Goal: Task Accomplishment & Management: Manage account settings

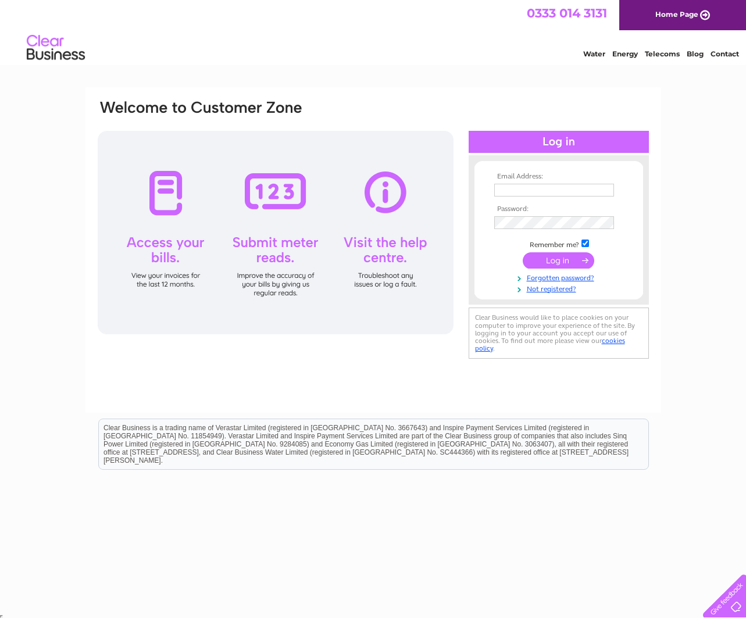
drag, startPoint x: 505, startPoint y: 184, endPoint x: 502, endPoint y: 191, distance: 7.6
click at [505, 184] on input "text" at bounding box center [554, 190] width 120 height 13
type input "margie@holbrookfarm.org"
click at [558, 260] on input "submit" at bounding box center [559, 262] width 72 height 16
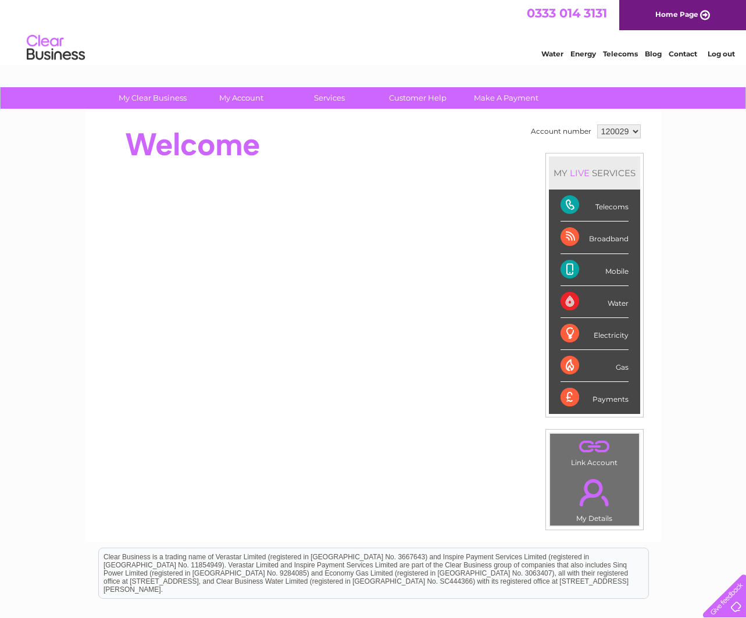
click at [636, 131] on select "120029 444843 444981 444983" at bounding box center [619, 131] width 44 height 14
select select "444983"
click at [597, 124] on select "120029 444843 444981 444983" at bounding box center [619, 131] width 44 height 14
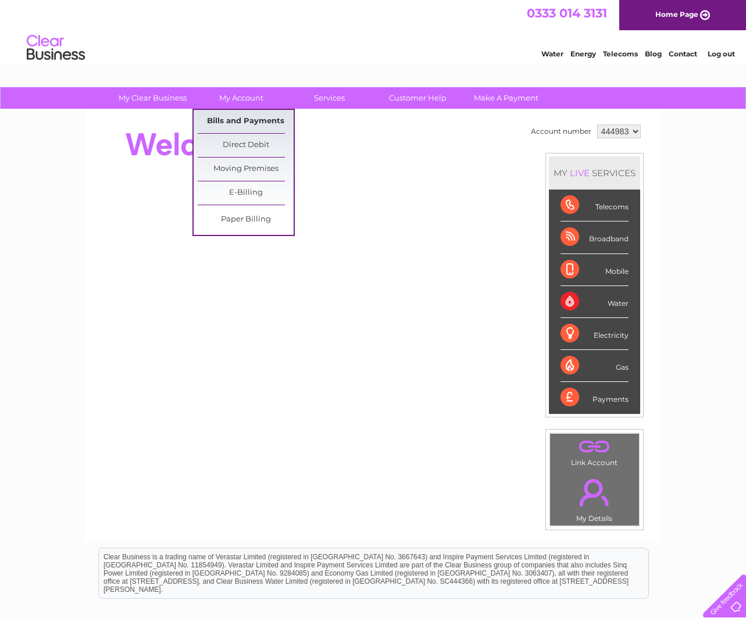
click at [238, 120] on link "Bills and Payments" at bounding box center [246, 121] width 96 height 23
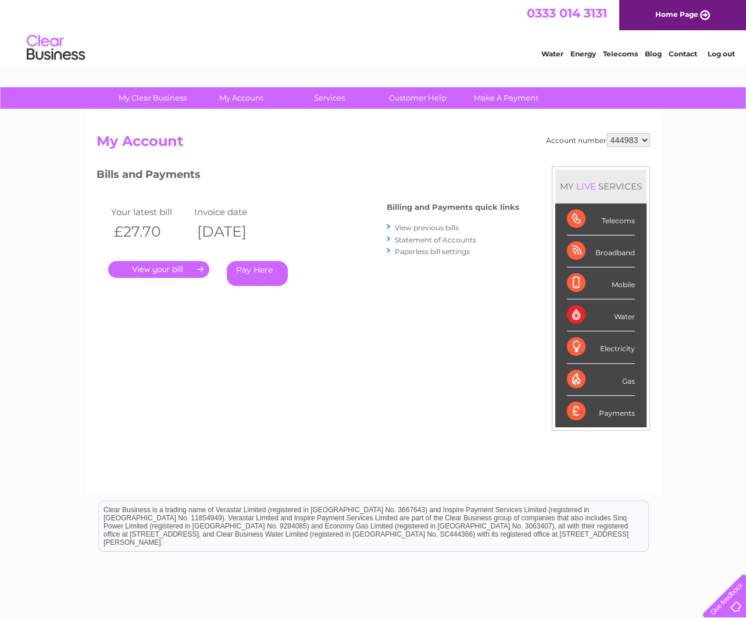
click at [154, 267] on link "." at bounding box center [158, 269] width 101 height 17
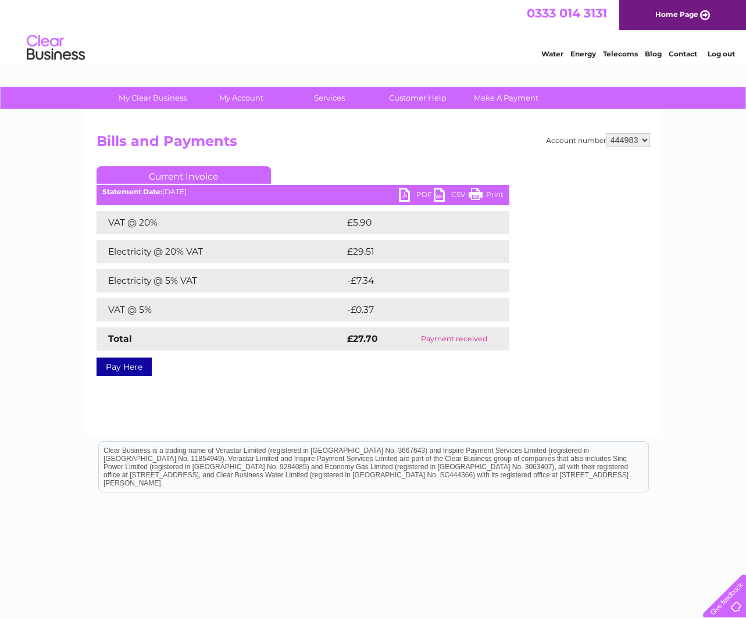
click at [405, 193] on link "PDF" at bounding box center [416, 196] width 35 height 17
